Goal: Task Accomplishment & Management: Manage account settings

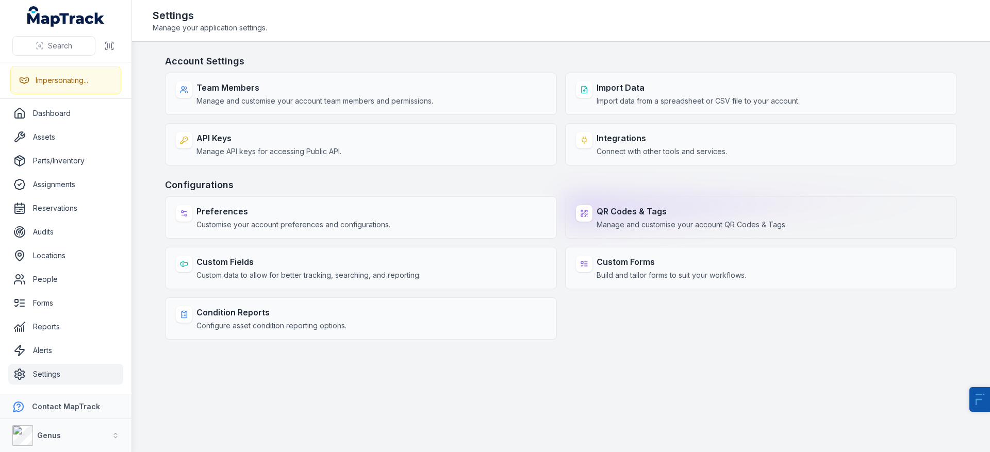
click at [648, 218] on div "QR Codes & Tags Manage and customise your account QR Codes & Tags." at bounding box center [692, 217] width 190 height 25
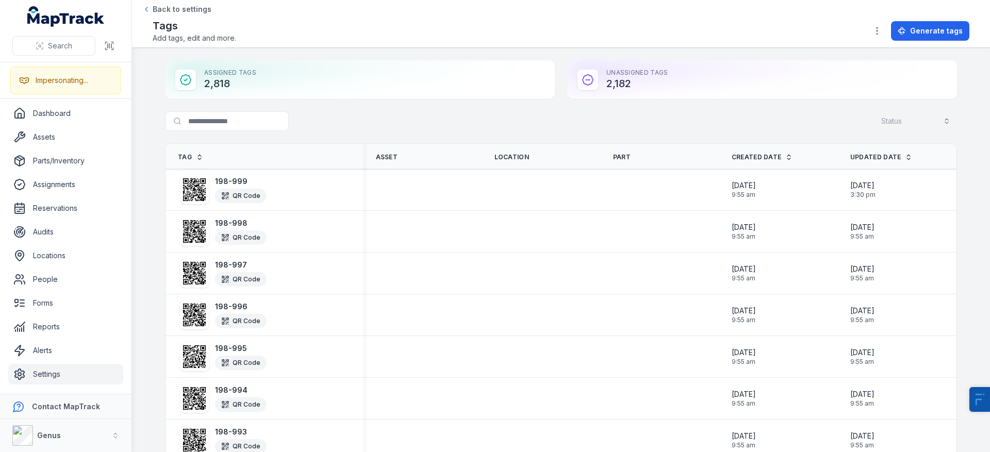
click at [221, 83] on div "Assigned Tags 2,818" at bounding box center [360, 79] width 390 height 39
click at [595, 86] on div "Unassigned Tags 2,182" at bounding box center [762, 79] width 390 height 39
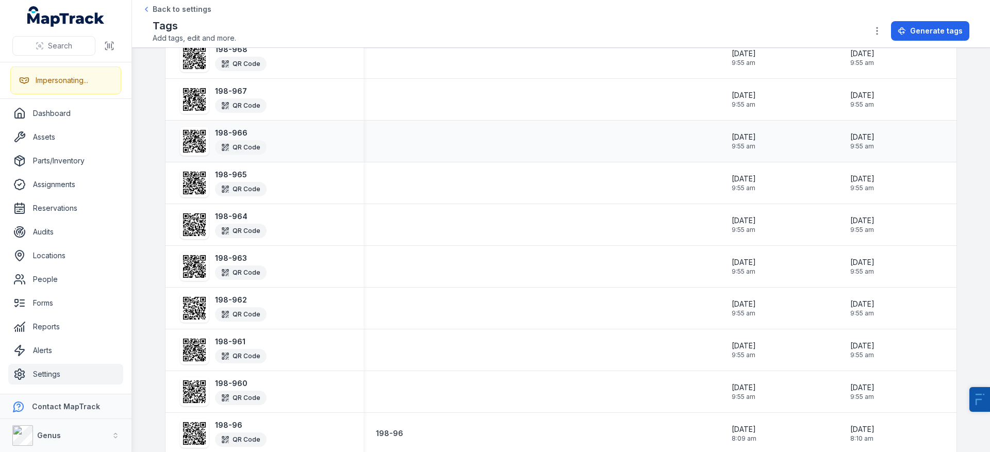
scroll to position [1843, 0]
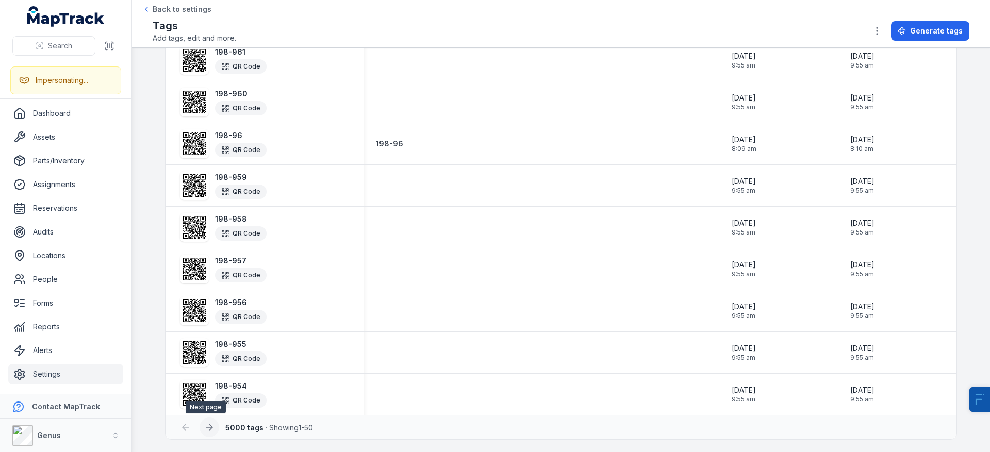
click at [204, 432] on icon at bounding box center [209, 427] width 10 height 10
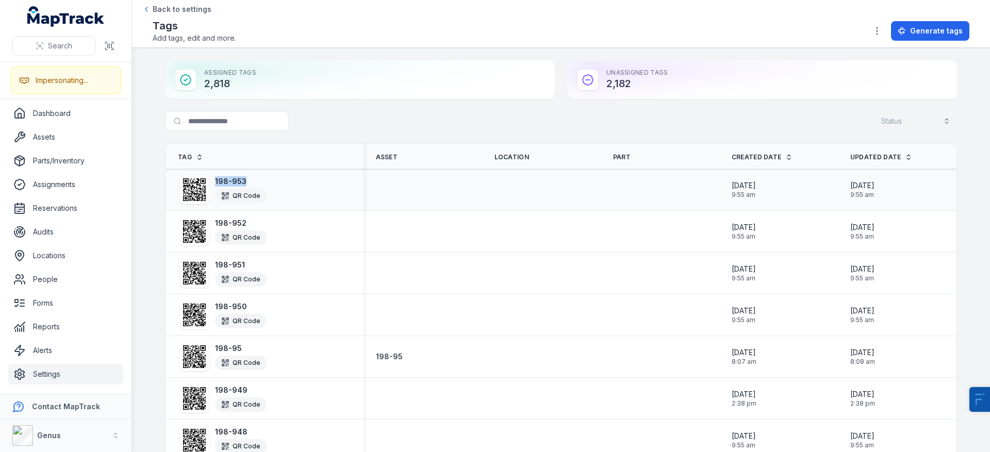
drag, startPoint x: 258, startPoint y: 182, endPoint x: 209, endPoint y: 181, distance: 48.5
click at [209, 181] on div "198-953 QR Code" at bounding box center [222, 189] width 89 height 33
copy strong "198-953"
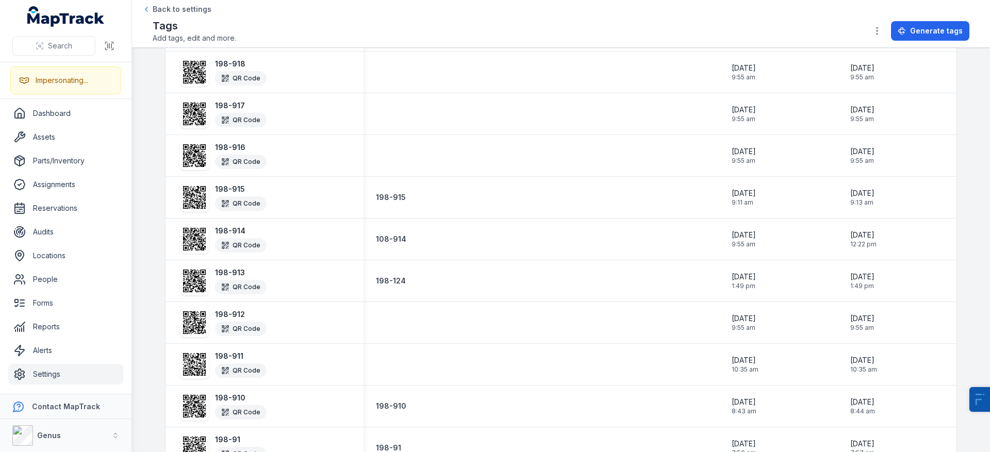
scroll to position [1843, 0]
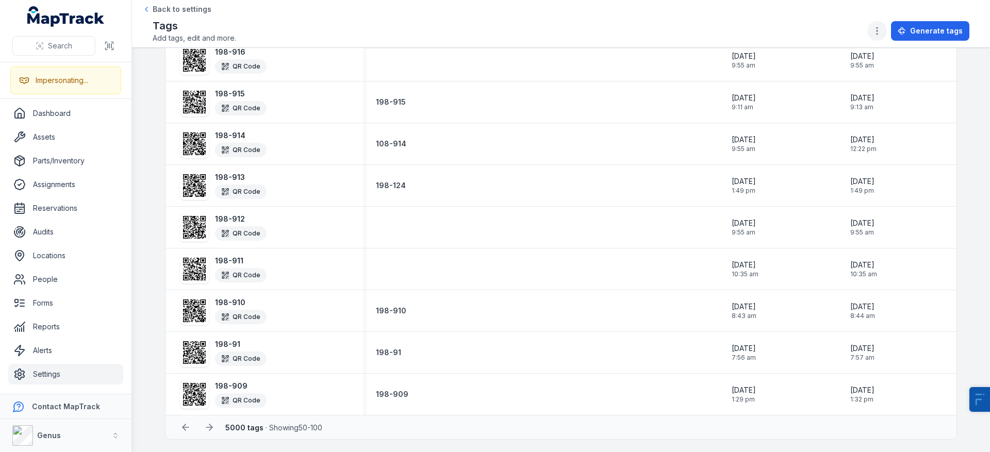
click at [883, 28] on icon "button" at bounding box center [877, 31] width 10 height 10
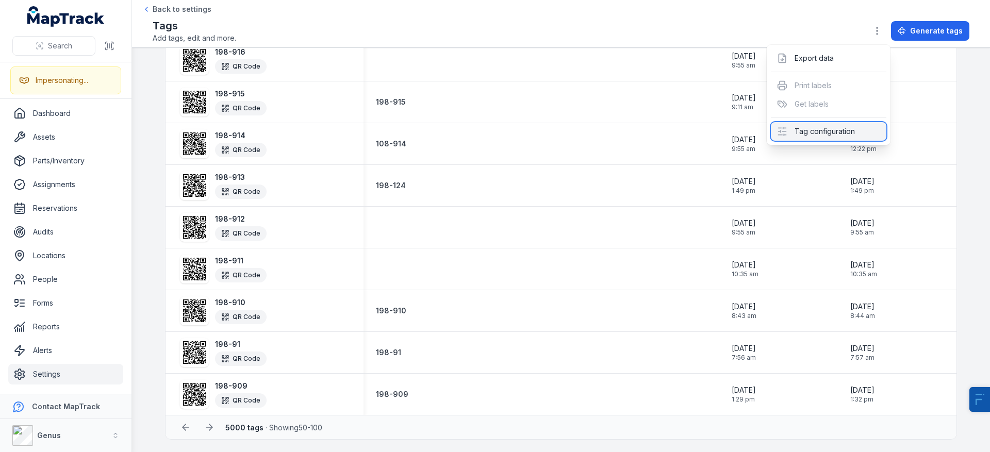
click at [857, 135] on div "Tag configuration" at bounding box center [829, 131] width 116 height 19
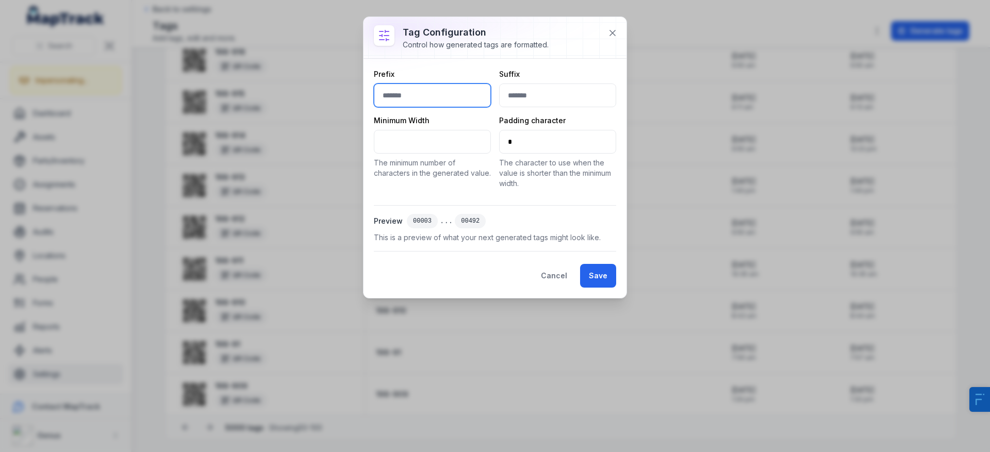
click at [415, 92] on input "text" at bounding box center [432, 96] width 117 height 24
click at [612, 37] on icon at bounding box center [613, 33] width 10 height 10
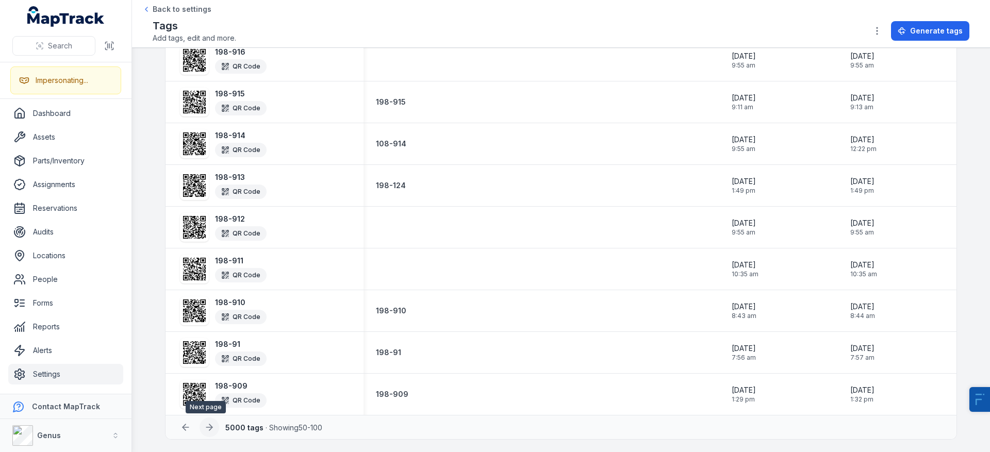
click at [204, 427] on icon at bounding box center [209, 427] width 10 height 10
click at [204, 429] on icon at bounding box center [209, 427] width 10 height 10
click at [204, 430] on icon at bounding box center [209, 427] width 10 height 10
click at [204, 430] on div at bounding box center [210, 428] width 20 height 20
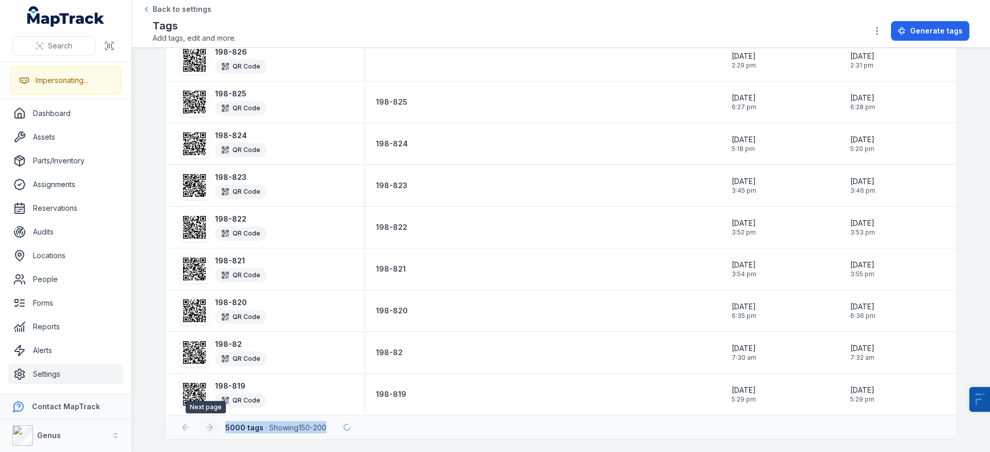
click at [204, 430] on div at bounding box center [210, 428] width 20 height 20
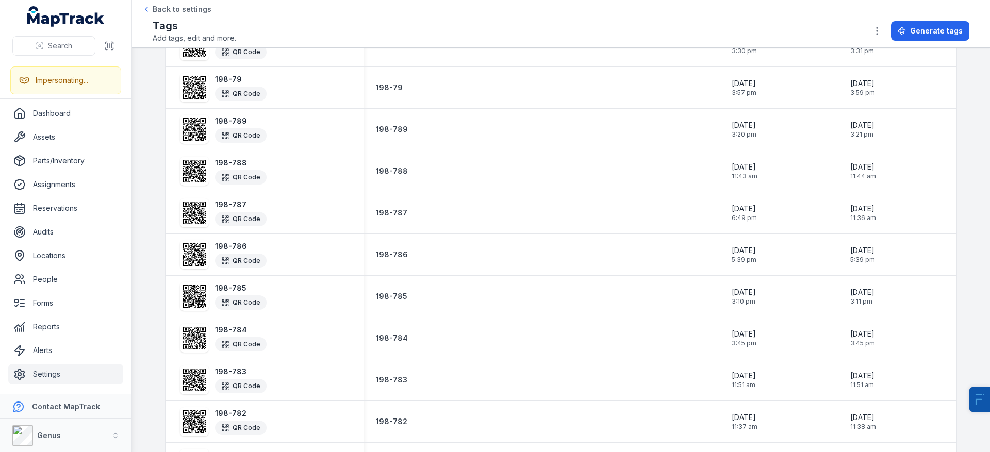
scroll to position [1382, 0]
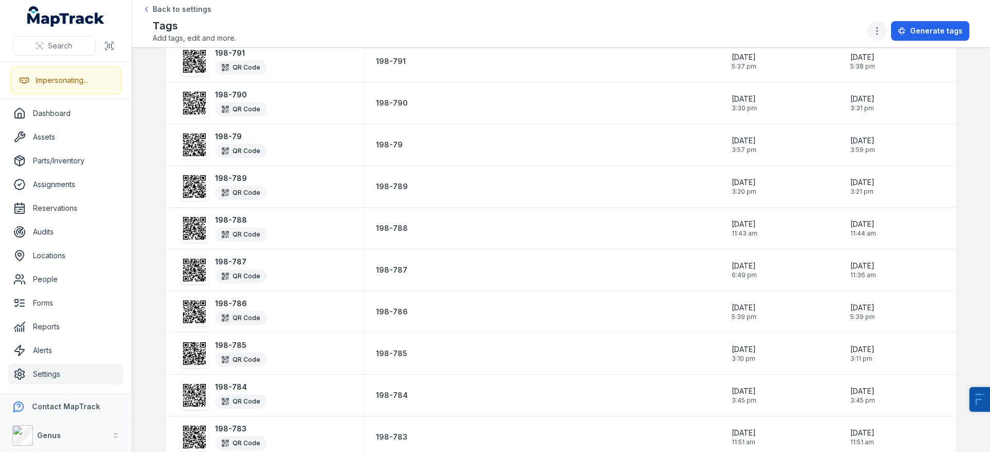
click at [877, 36] on button "button" at bounding box center [878, 31] width 20 height 20
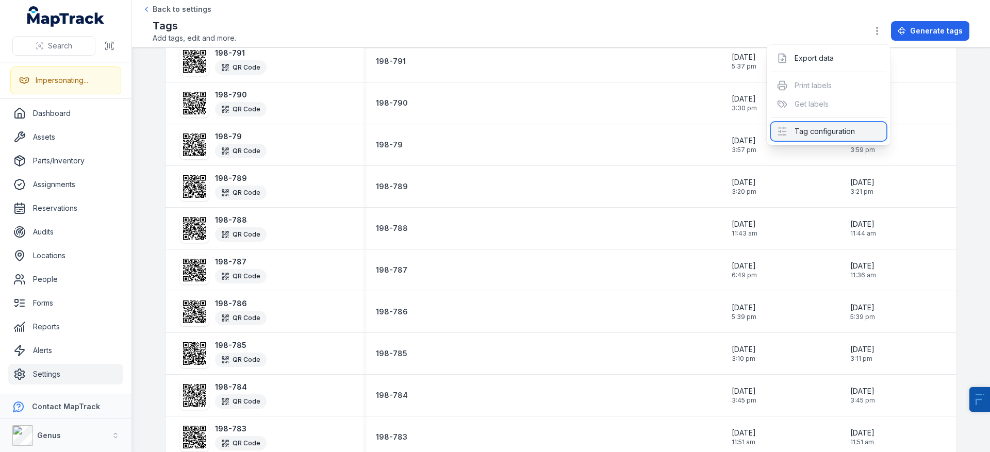
click at [822, 136] on div "Tag configuration" at bounding box center [829, 131] width 116 height 19
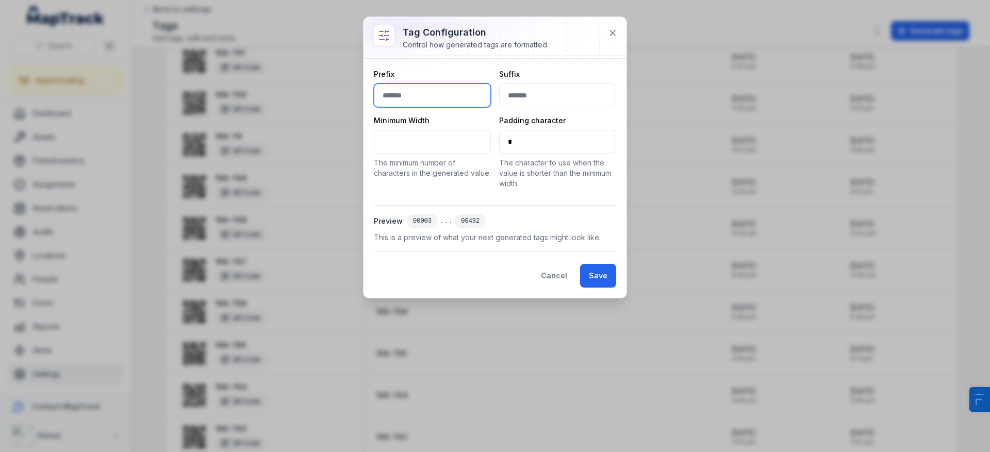
click at [458, 92] on input "text" at bounding box center [432, 96] width 117 height 24
type input "*****"
click at [415, 143] on input "*" at bounding box center [432, 142] width 117 height 24
type input "*"
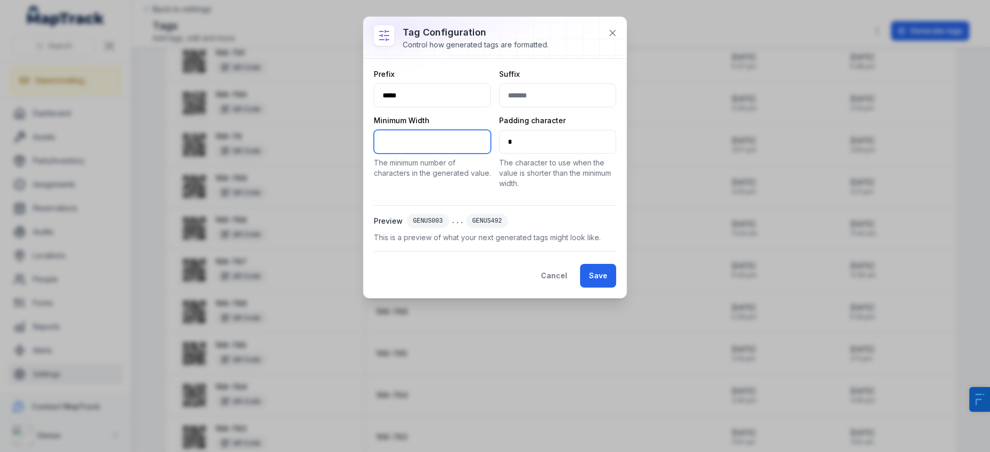
type input "*"
click at [426, 91] on input "*****" at bounding box center [432, 96] width 117 height 24
click at [416, 94] on input "*****" at bounding box center [432, 96] width 117 height 24
type input "*"
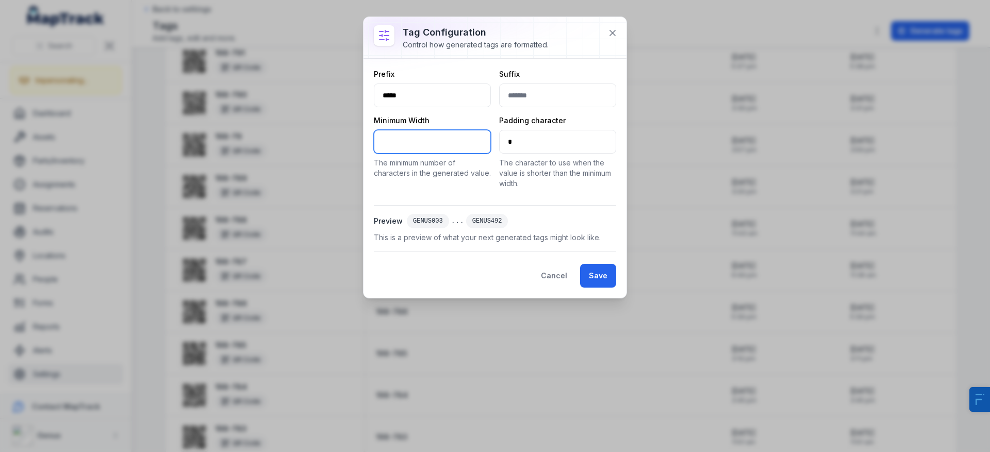
click at [430, 143] on input "*" at bounding box center [432, 142] width 117 height 24
click at [445, 102] on input "*****" at bounding box center [432, 96] width 117 height 24
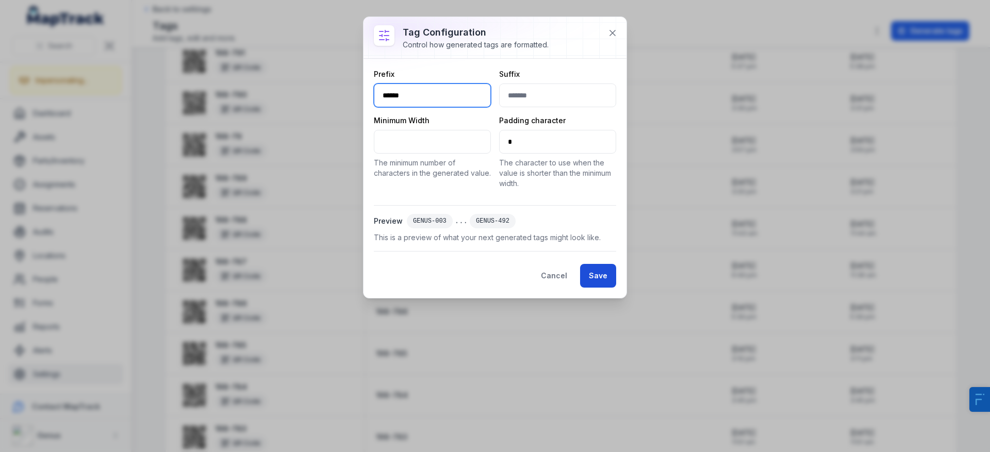
type input "******"
click at [593, 274] on button "Save" at bounding box center [598, 276] width 36 height 24
